Goal: Information Seeking & Learning: Understand process/instructions

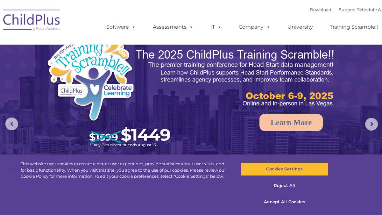
select select "MEDIUM"
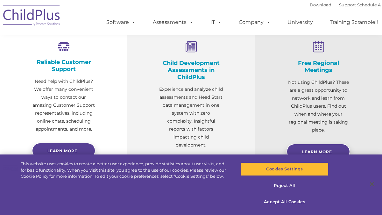
scroll to position [246, 0]
click at [282, 186] on button "Reject All" at bounding box center [285, 185] width 88 height 13
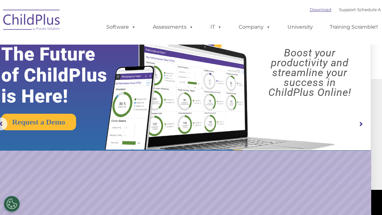
scroll to position [0, 13]
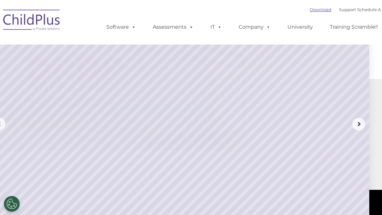
click at [318, 10] on link "Download" at bounding box center [321, 9] width 22 height 5
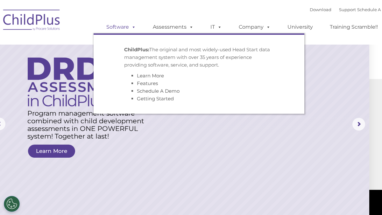
click at [132, 29] on span at bounding box center [132, 27] width 7 height 6
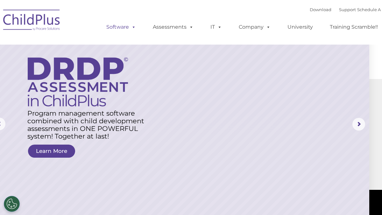
click at [132, 29] on span at bounding box center [132, 27] width 7 height 6
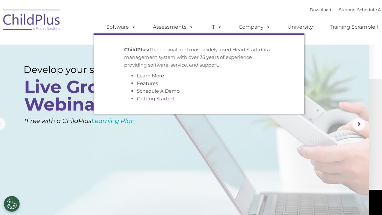
click at [155, 99] on link "Getting Started" at bounding box center [155, 98] width 37 height 6
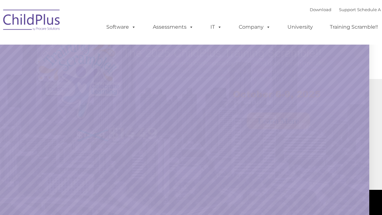
scroll to position [0, 13]
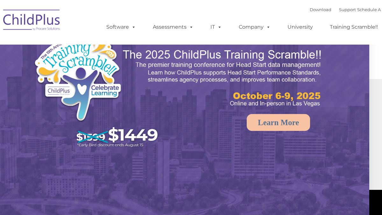
select select "MEDIUM"
